Goal: Consume media (video, audio)

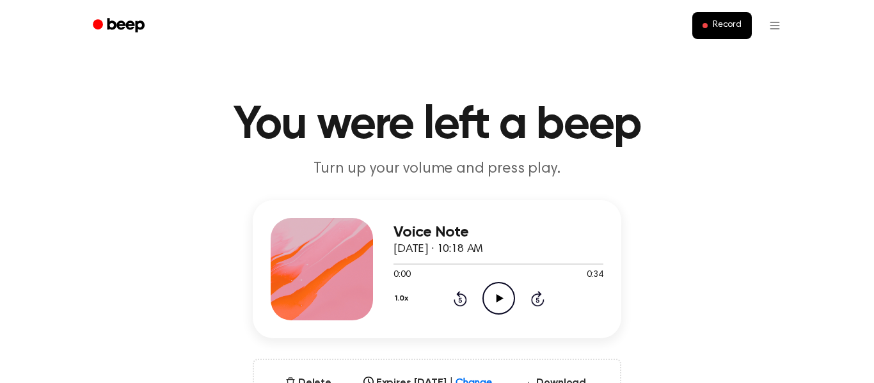
click at [487, 296] on icon "Play Audio" at bounding box center [499, 298] width 33 height 33
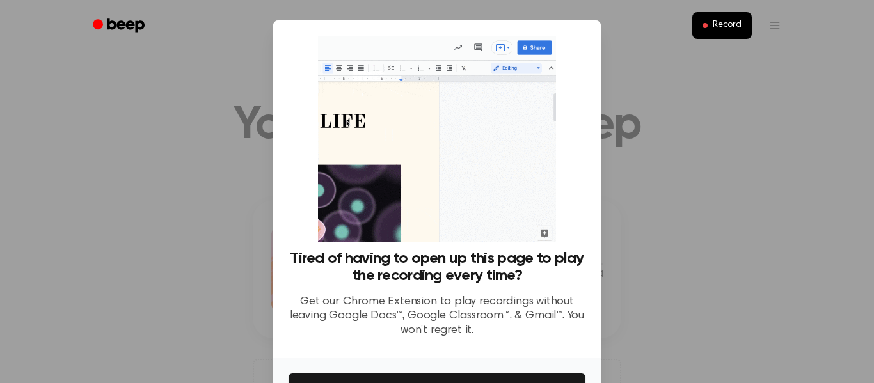
scroll to position [83, 0]
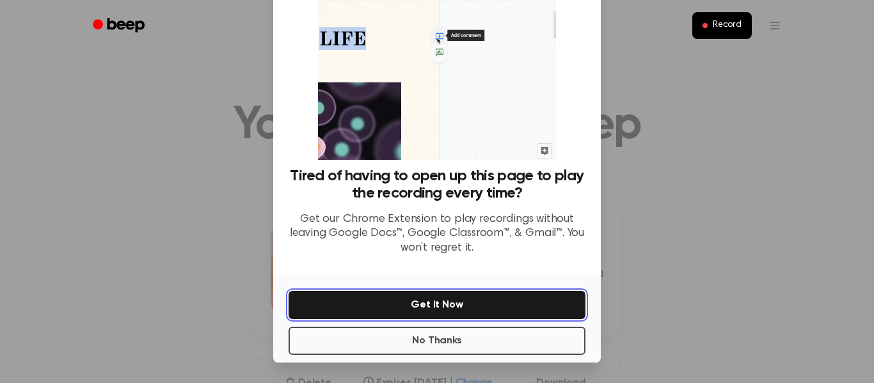
click at [452, 310] on button "Get It Now" at bounding box center [437, 305] width 297 height 28
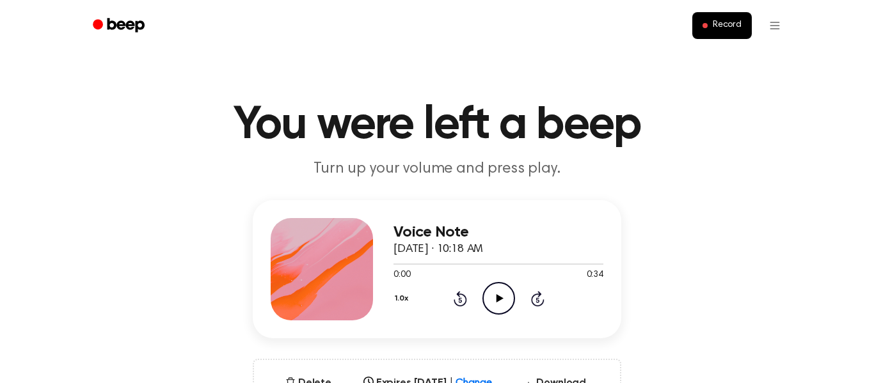
click at [493, 291] on icon "Play Audio" at bounding box center [499, 298] width 33 height 33
click at [510, 297] on icon "Pause Audio" at bounding box center [499, 298] width 33 height 33
click at [503, 298] on icon "Play Audio" at bounding box center [499, 298] width 33 height 33
